Goal: Task Accomplishment & Management: Use online tool/utility

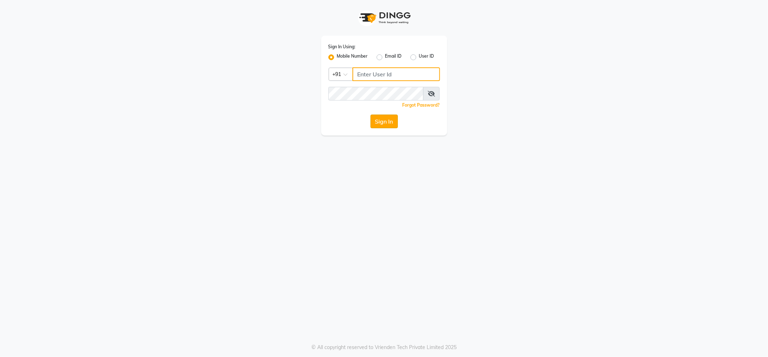
type input "9910640098"
click at [387, 123] on button "Sign In" at bounding box center [383, 121] width 27 height 14
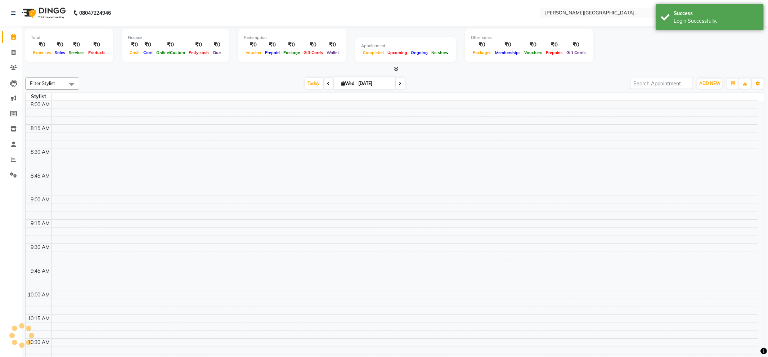
select select "en"
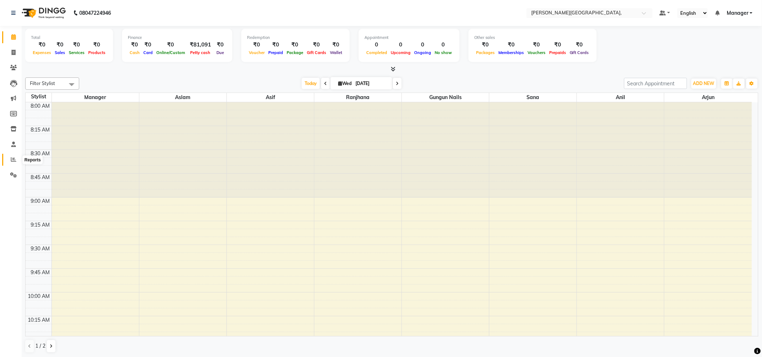
click at [13, 160] on icon at bounding box center [13, 159] width 5 height 5
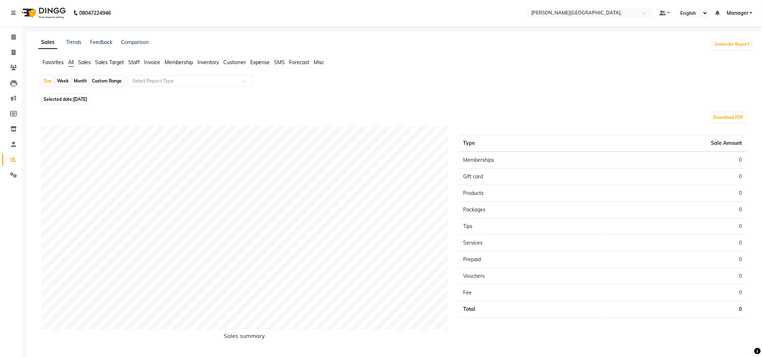
click at [76, 96] on span "[DATE]" at bounding box center [80, 98] width 14 height 5
select select "9"
select select "2025"
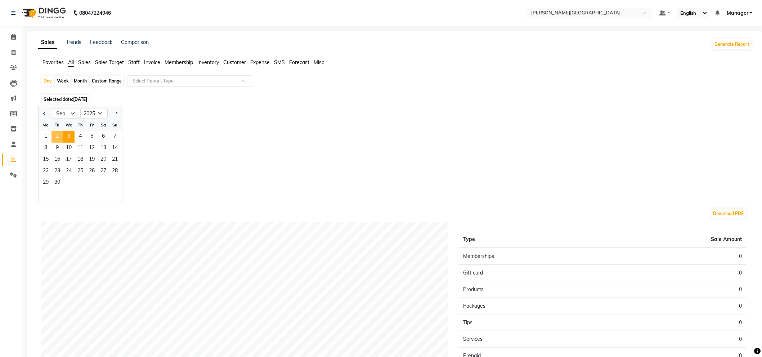
click at [59, 136] on span "2" at bounding box center [57, 137] width 12 height 12
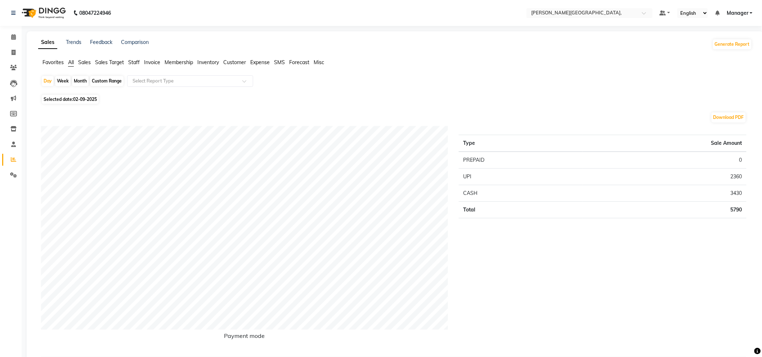
click at [138, 61] on span "Staff" at bounding box center [134, 62] width 12 height 6
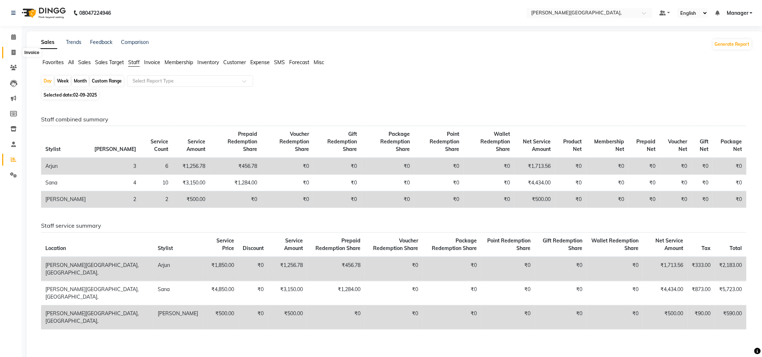
click at [13, 51] on icon at bounding box center [14, 52] width 4 height 5
select select "service"
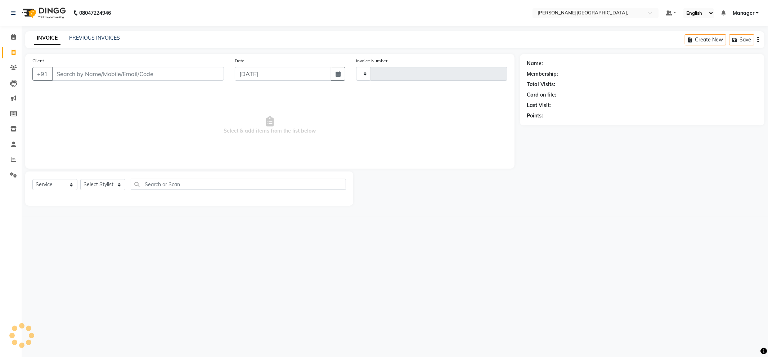
type input "2336"
select select "6483"
click at [14, 39] on icon at bounding box center [13, 36] width 5 height 5
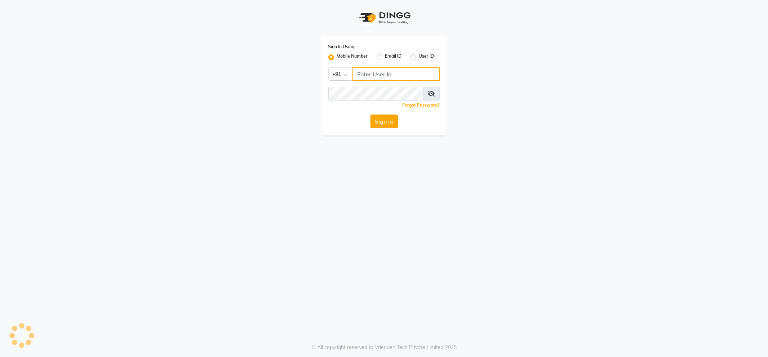
type input "9910640098"
click at [389, 123] on button "Sign In" at bounding box center [383, 121] width 27 height 14
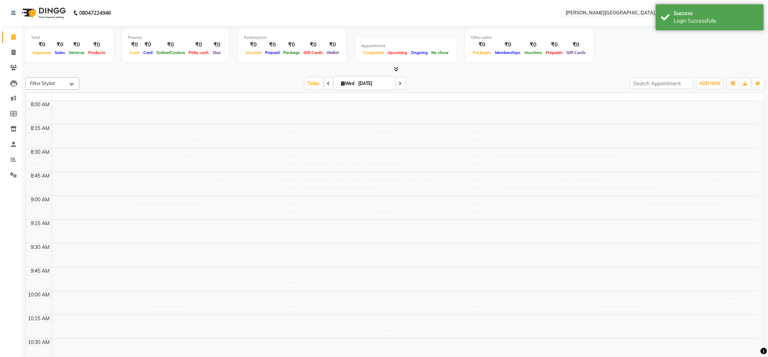
select select "en"
